Goal: Task Accomplishment & Management: Use online tool/utility

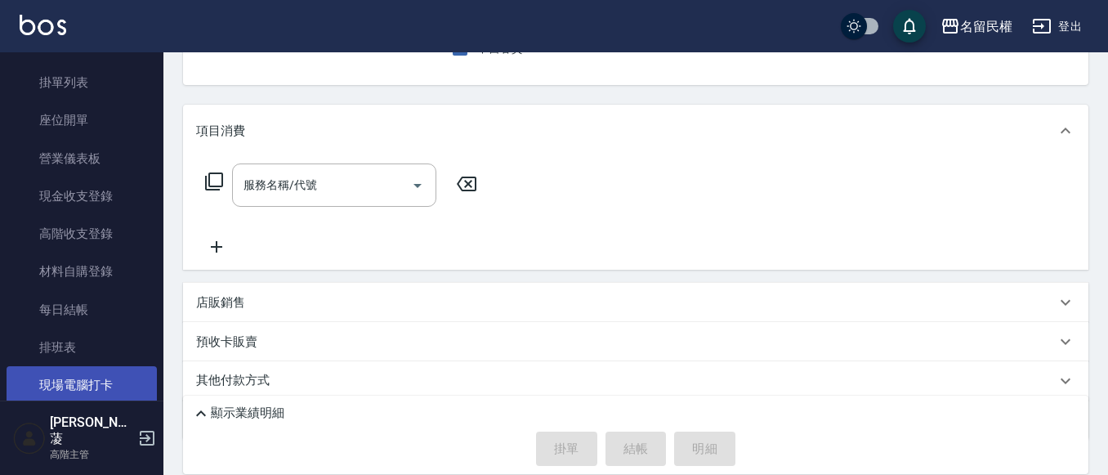
scroll to position [245, 0]
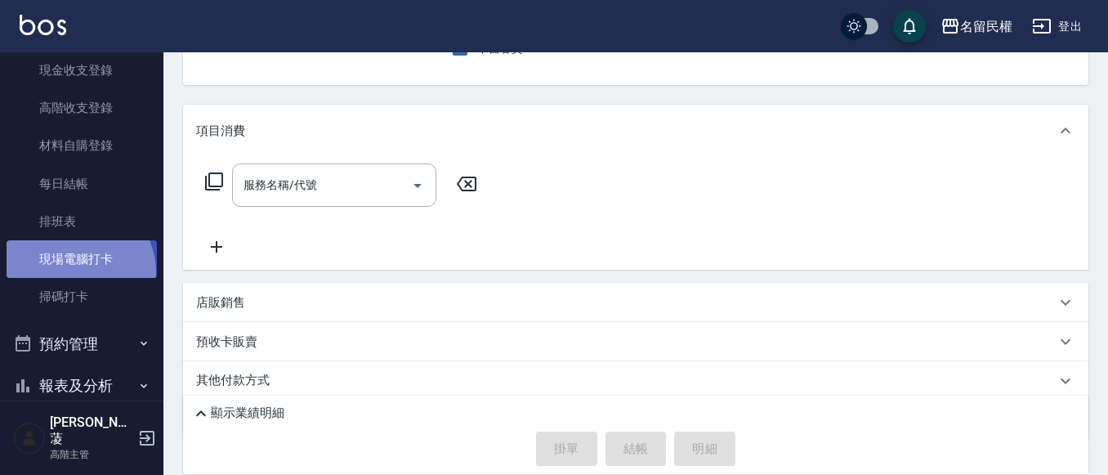
click at [74, 272] on link "現場電腦打卡" at bounding box center [82, 259] width 150 height 38
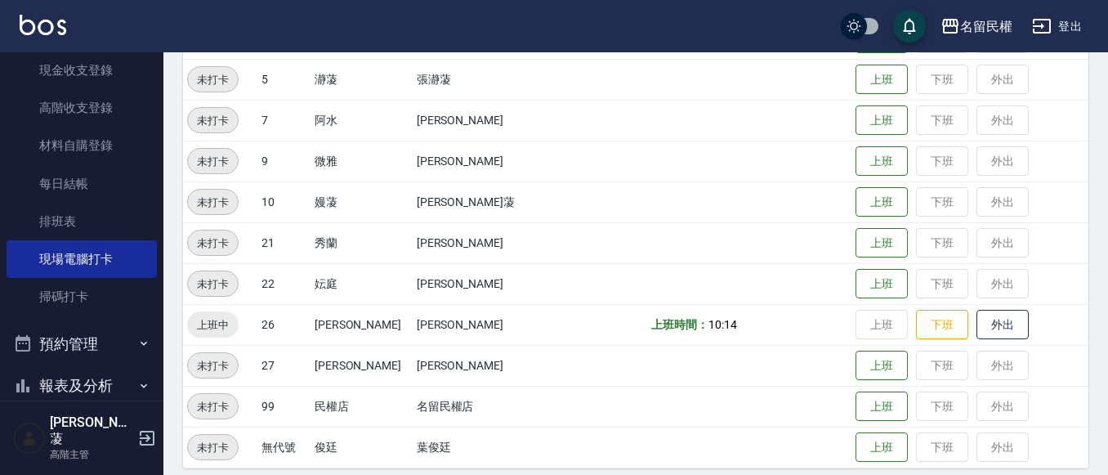
scroll to position [300, 0]
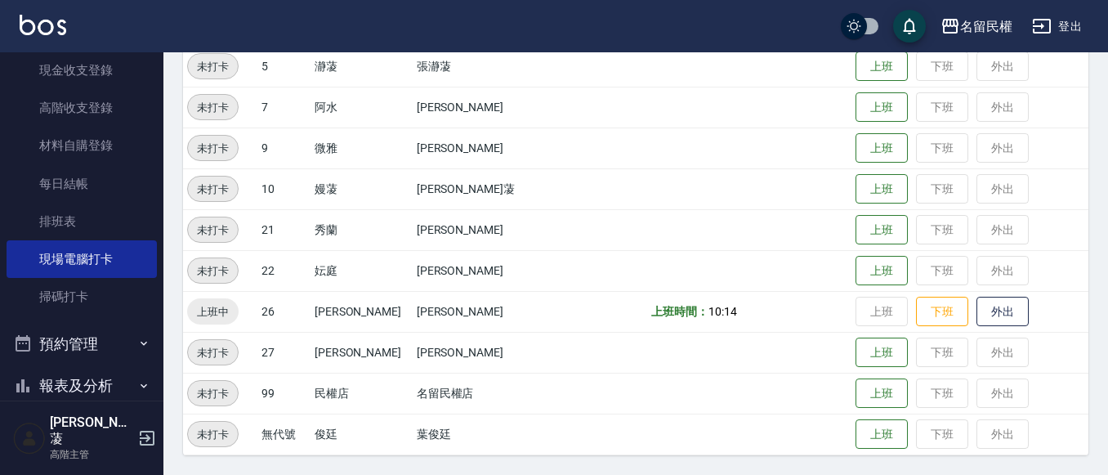
click at [916, 301] on button "下班" at bounding box center [942, 312] width 52 height 30
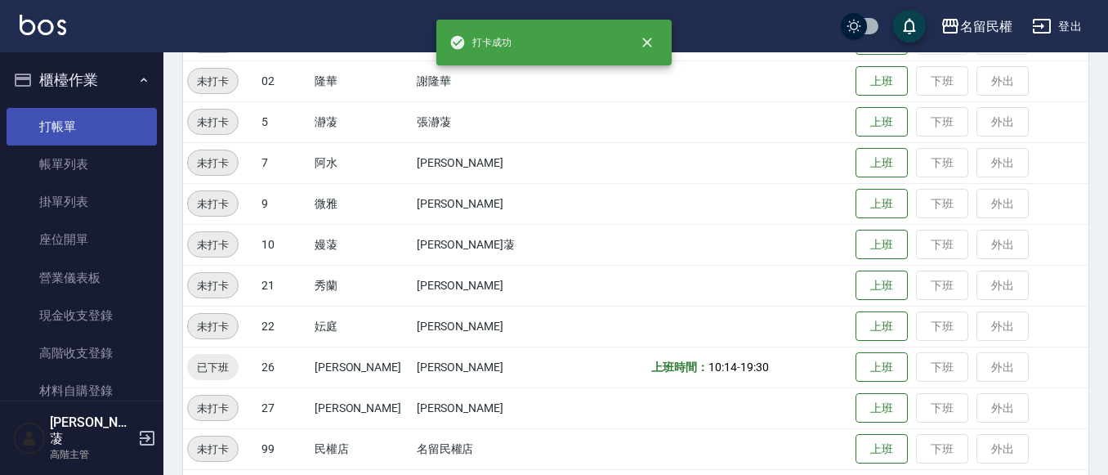
scroll to position [218, 0]
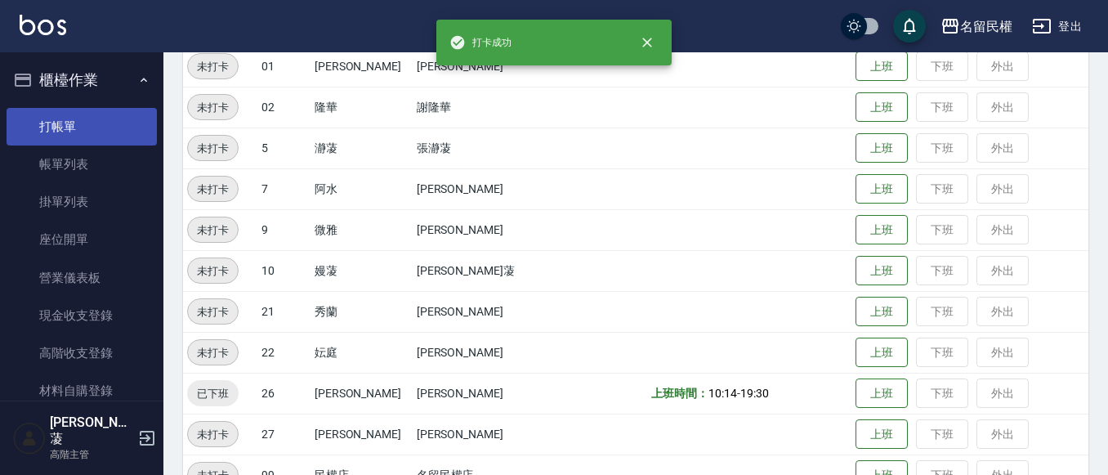
click at [68, 139] on link "打帳單" at bounding box center [82, 127] width 150 height 38
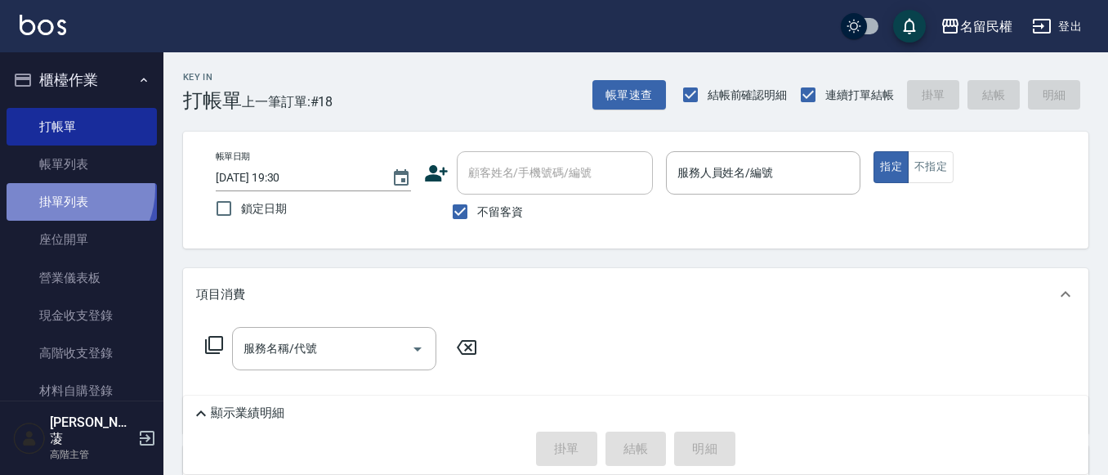
click at [65, 189] on link "掛單列表" at bounding box center [82, 202] width 150 height 38
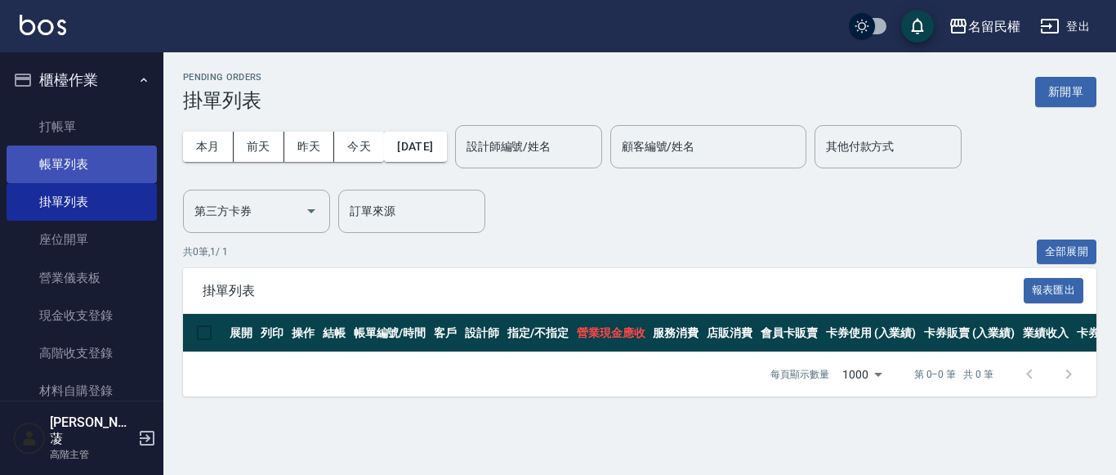
click at [93, 179] on link "帳單列表" at bounding box center [82, 164] width 150 height 38
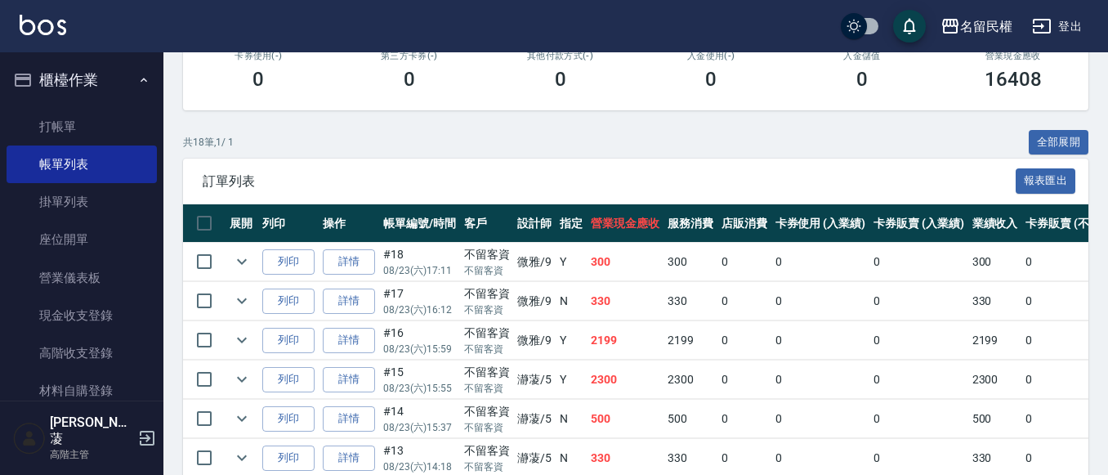
scroll to position [327, 0]
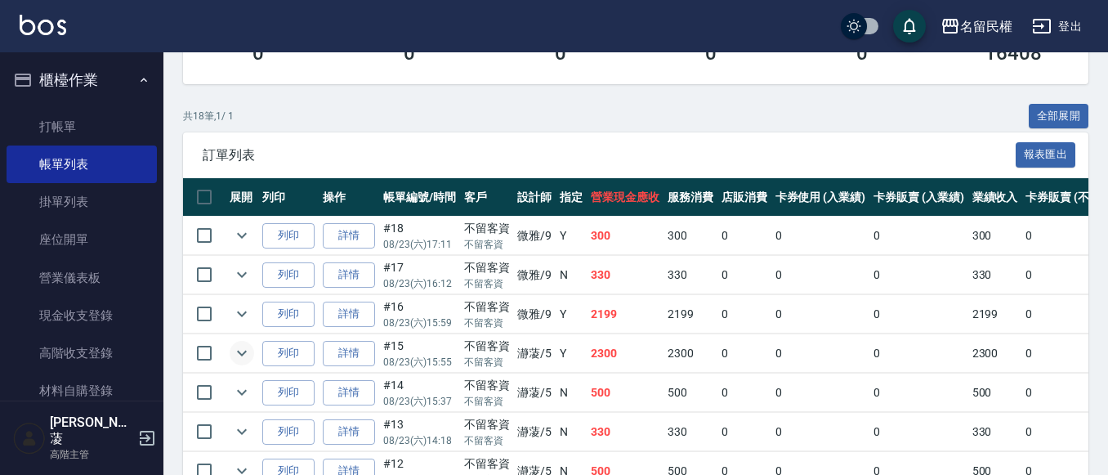
click at [239, 346] on icon "expand row" at bounding box center [242, 353] width 20 height 20
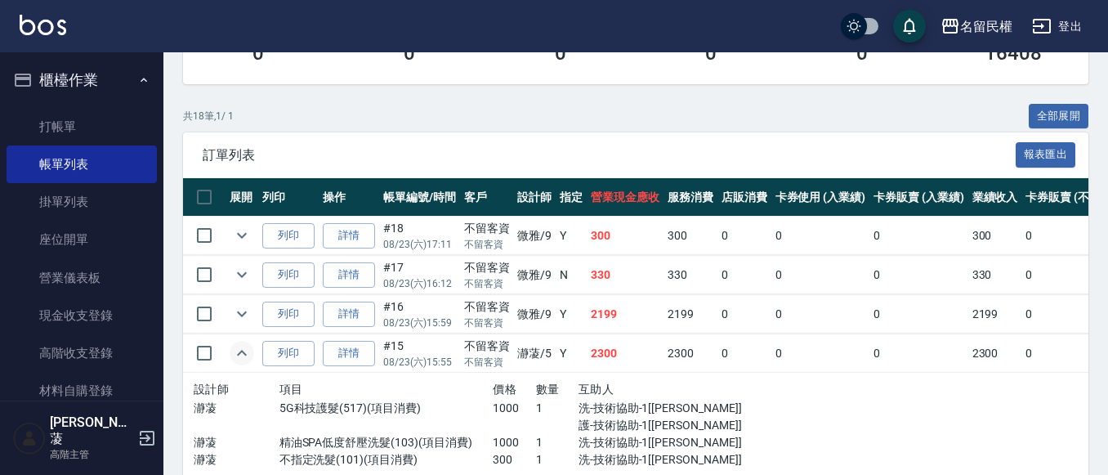
click at [239, 341] on button "expand row" at bounding box center [242, 353] width 25 height 25
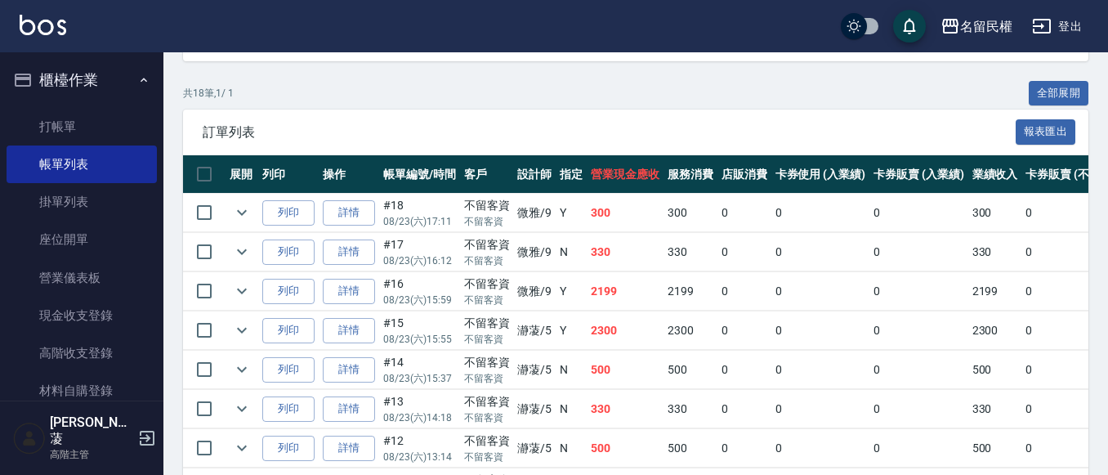
scroll to position [408, 0]
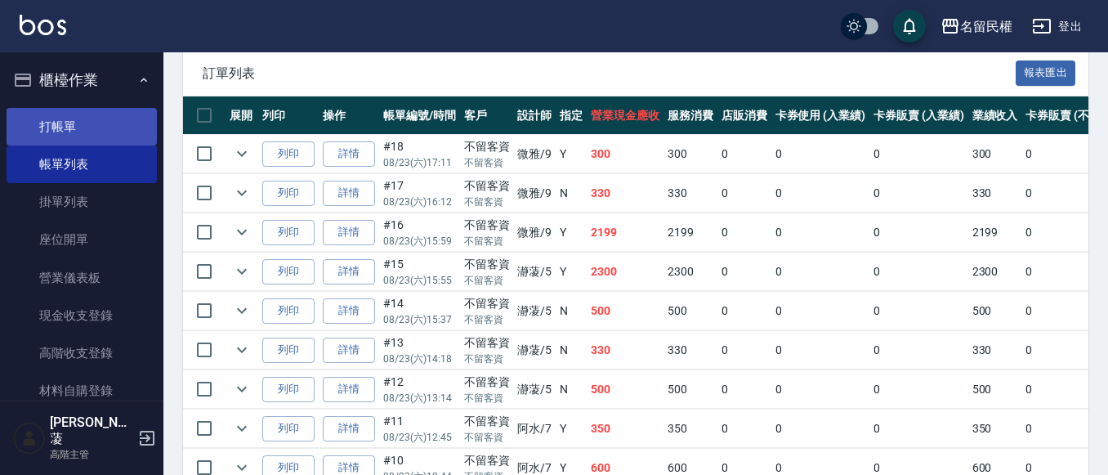
click at [131, 131] on link "打帳單" at bounding box center [82, 127] width 150 height 38
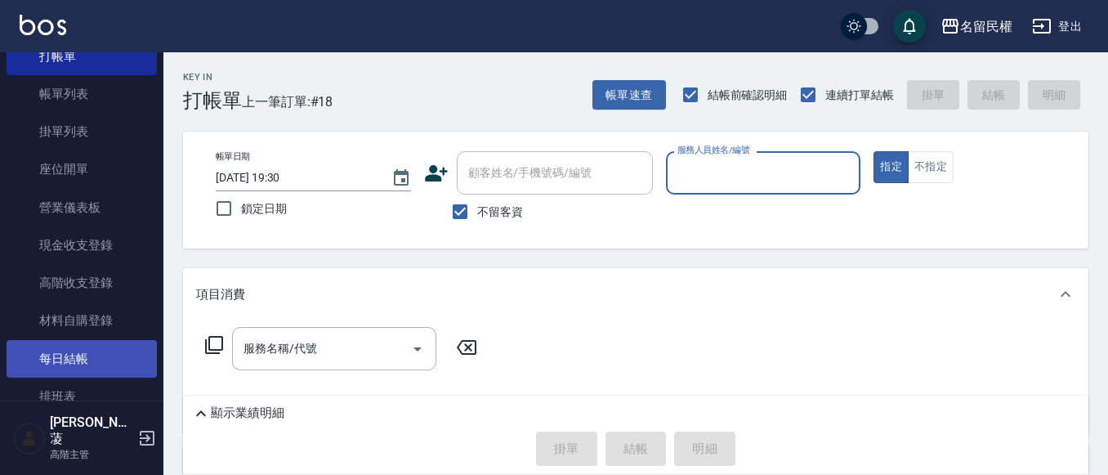
scroll to position [163, 0]
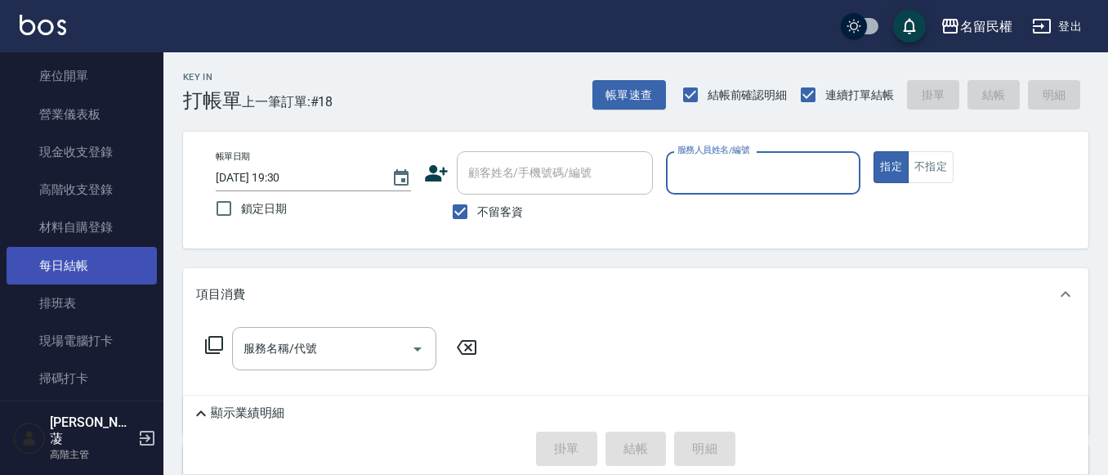
click at [95, 266] on link "每日結帳" at bounding box center [82, 266] width 150 height 38
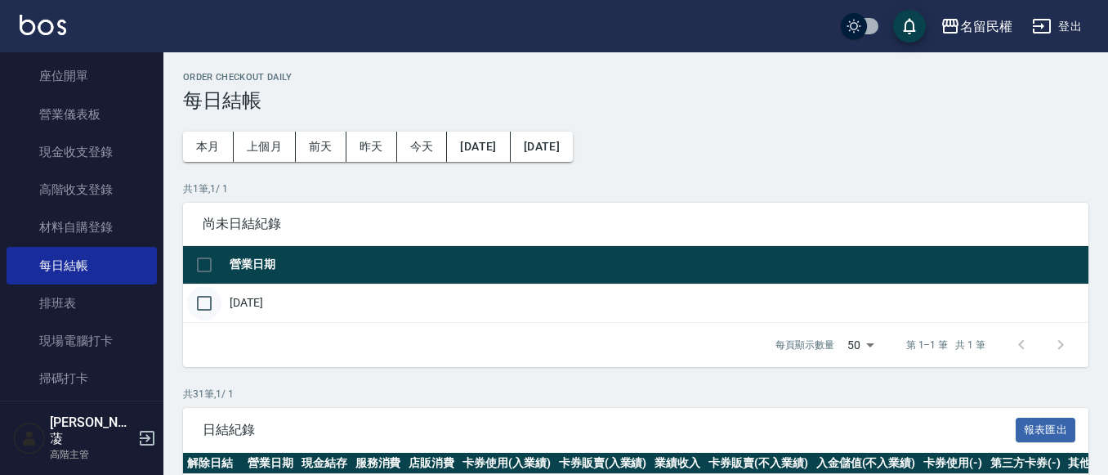
click at [210, 302] on input "checkbox" at bounding box center [204, 303] width 34 height 34
checkbox input "true"
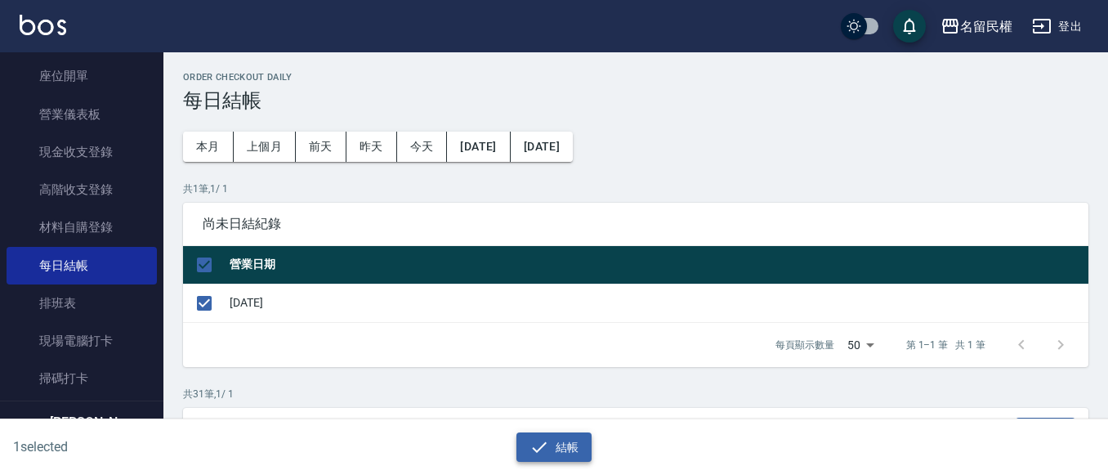
click at [578, 452] on button "結帳" at bounding box center [554, 447] width 76 height 30
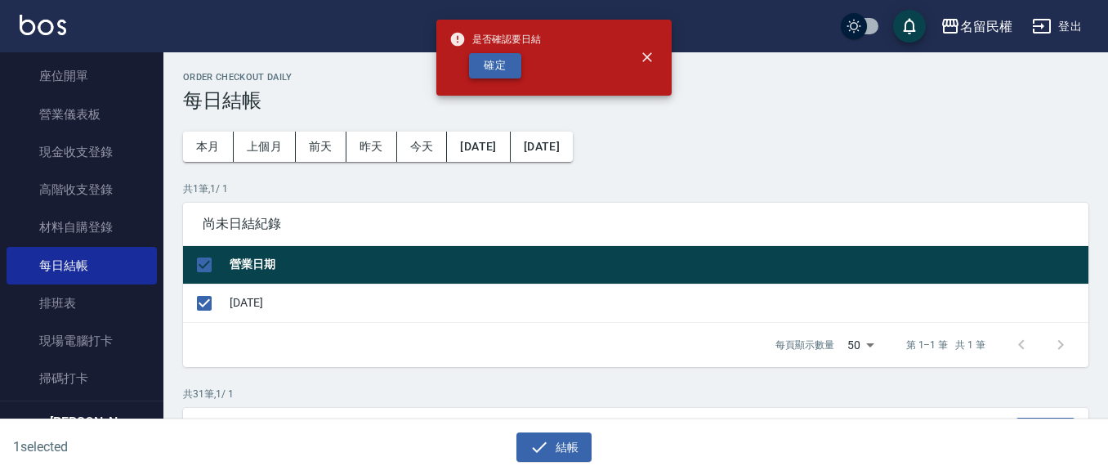
click at [486, 67] on button "確定" at bounding box center [495, 65] width 52 height 25
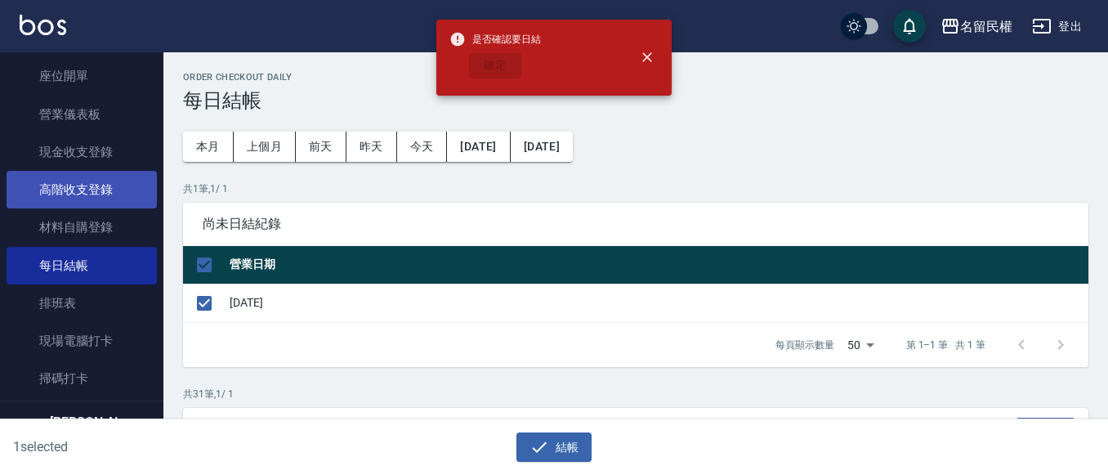
checkbox input "false"
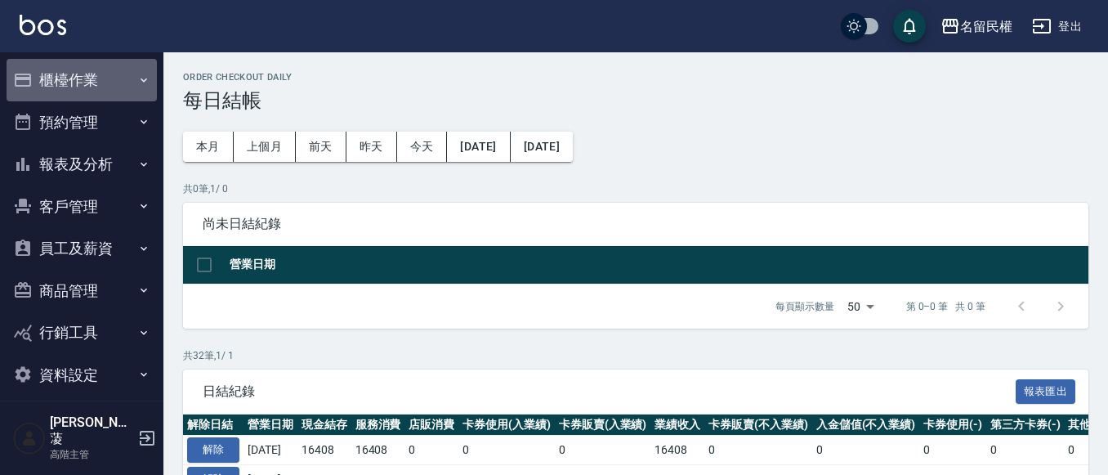
click at [135, 78] on button "櫃檯作業" at bounding box center [82, 80] width 150 height 42
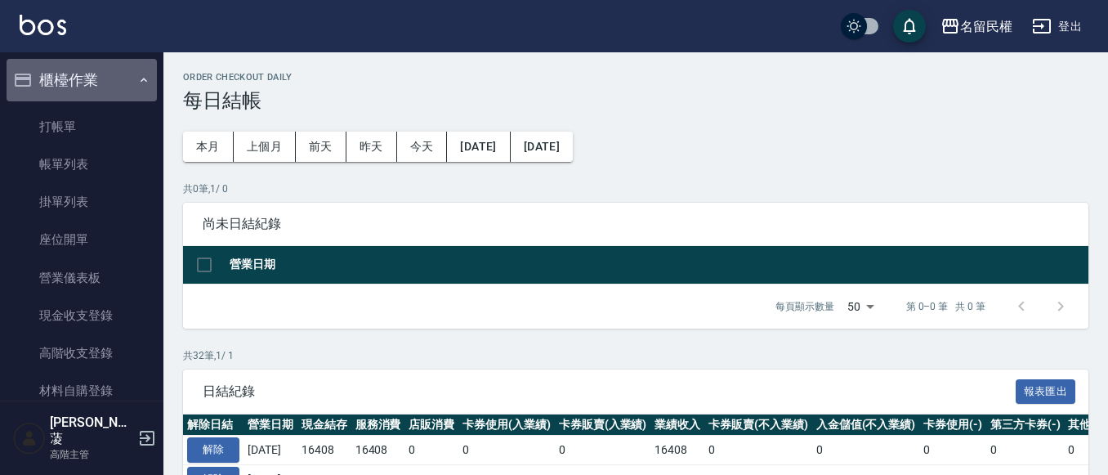
click at [137, 83] on icon "button" at bounding box center [143, 80] width 13 height 13
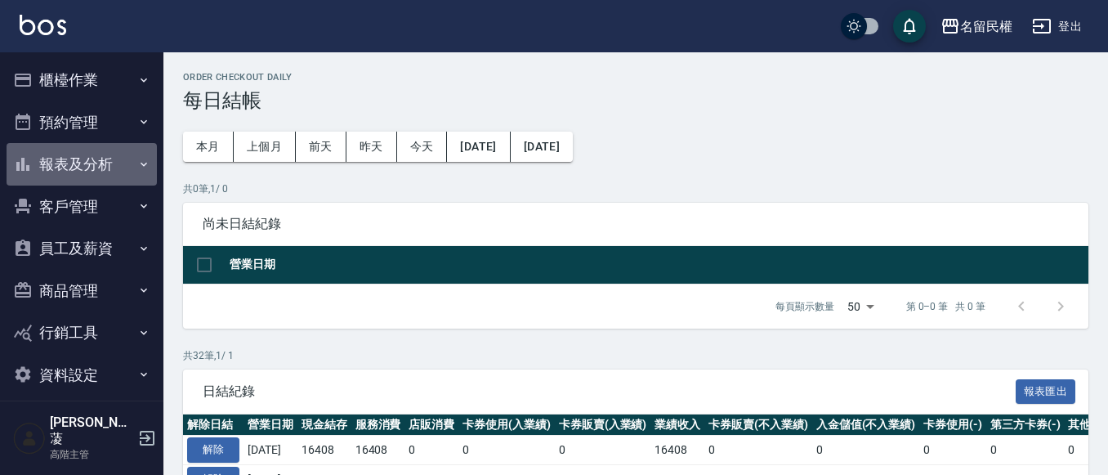
click at [142, 167] on icon "button" at bounding box center [143, 164] width 13 height 13
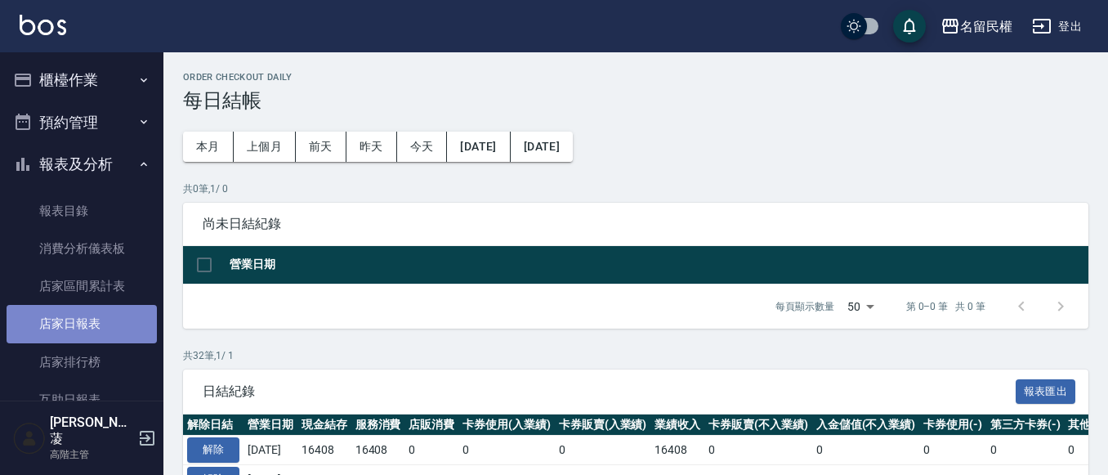
click at [101, 313] on link "店家日報表" at bounding box center [82, 324] width 150 height 38
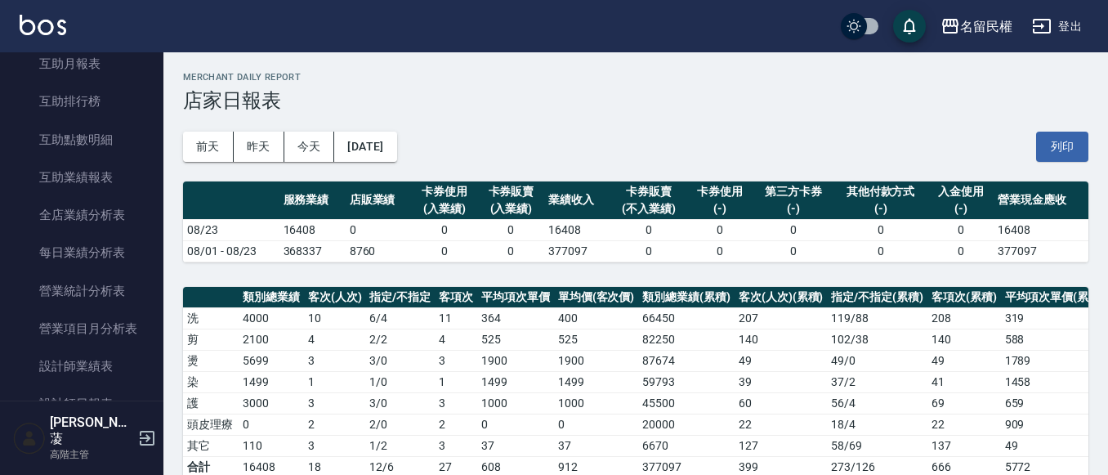
scroll to position [490, 0]
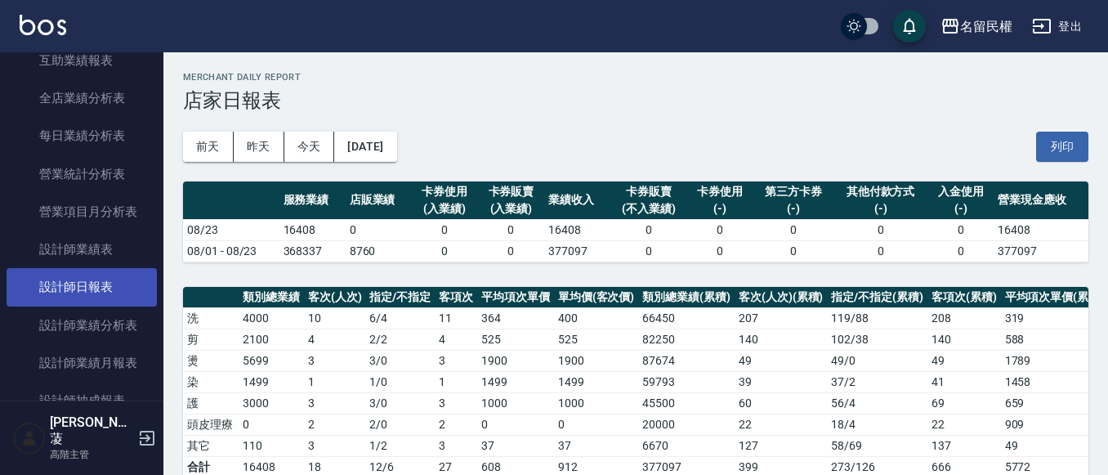
click at [94, 277] on link "設計師日報表" at bounding box center [82, 287] width 150 height 38
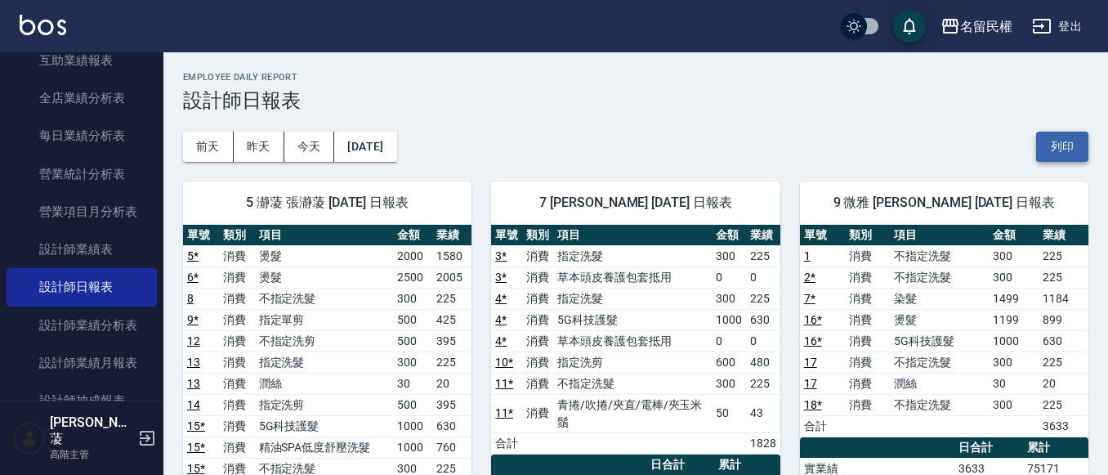
click at [1069, 155] on button "列印" at bounding box center [1062, 147] width 52 height 30
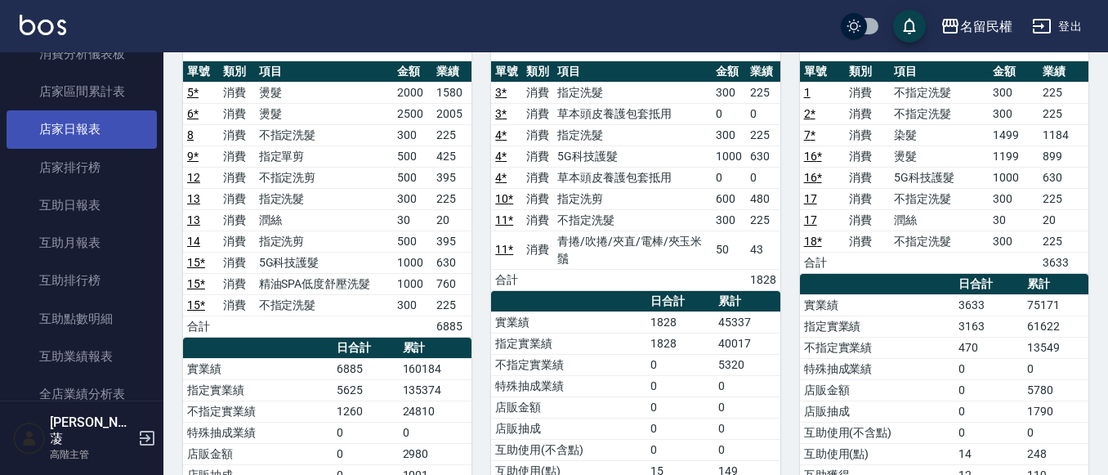
scroll to position [163, 0]
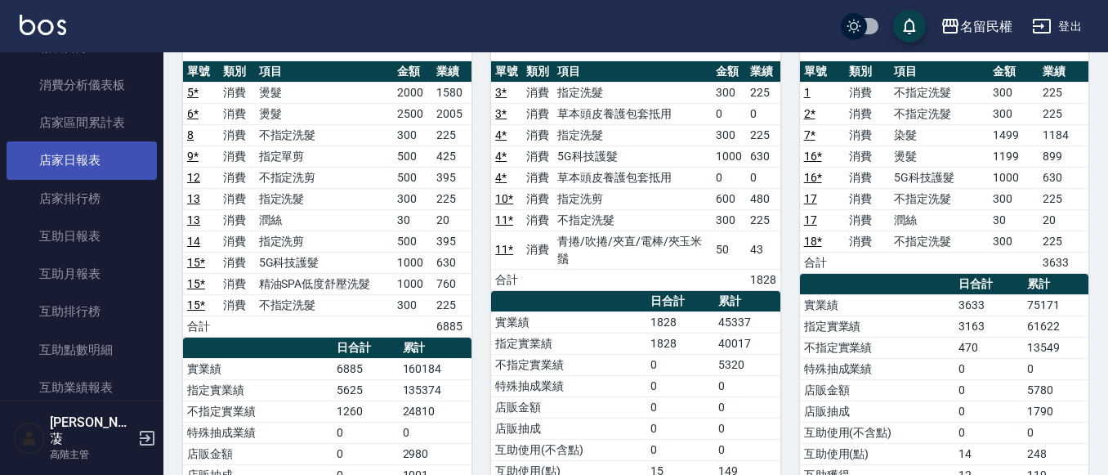
click at [111, 172] on link "店家日報表" at bounding box center [82, 160] width 150 height 38
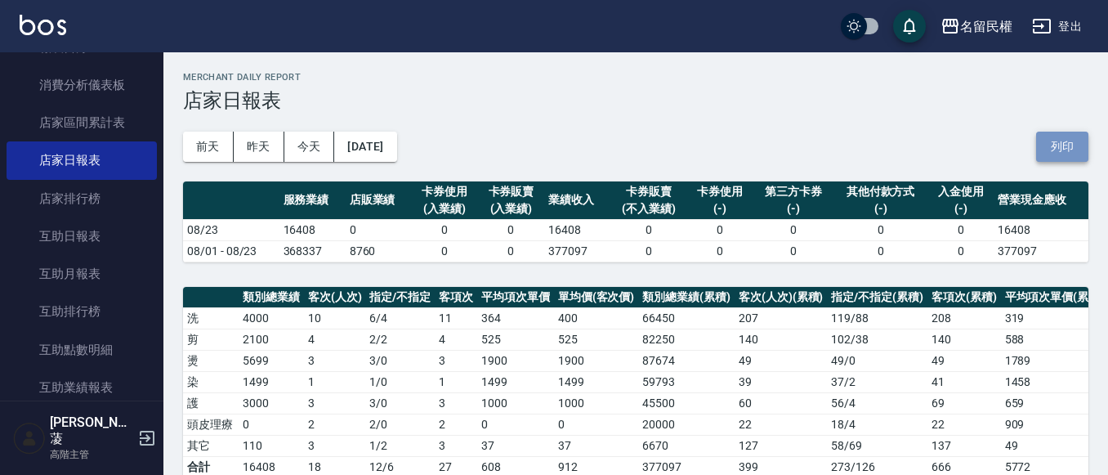
click at [1079, 145] on button "列印" at bounding box center [1062, 147] width 52 height 30
